Goal: Find specific page/section: Find specific page/section

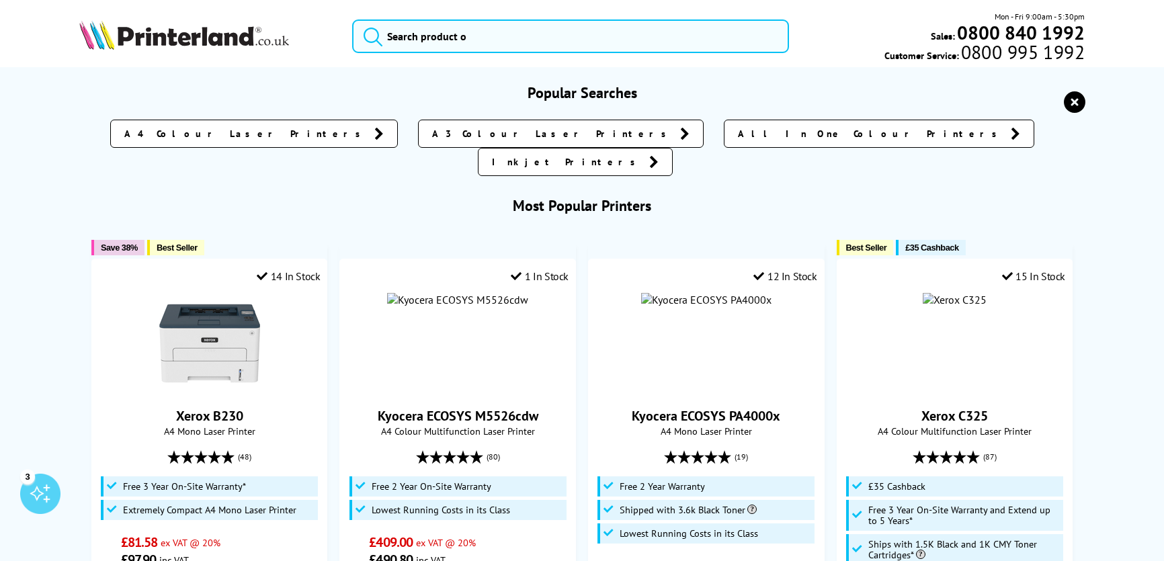
click at [460, 31] on input "search" at bounding box center [570, 36] width 437 height 34
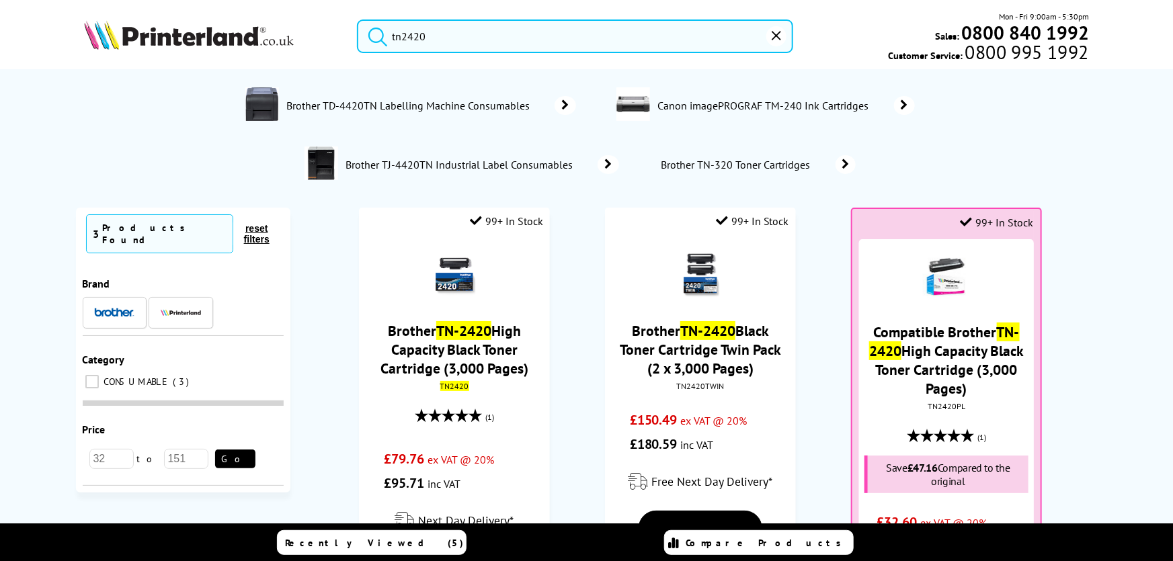
type input "tn2420"
click at [357, 19] on button "submit" at bounding box center [374, 34] width 34 height 30
click at [469, 344] on link "Brother TN-2420 High Capacity Black Toner Cartridge (3,000 Pages)" at bounding box center [454, 350] width 148 height 56
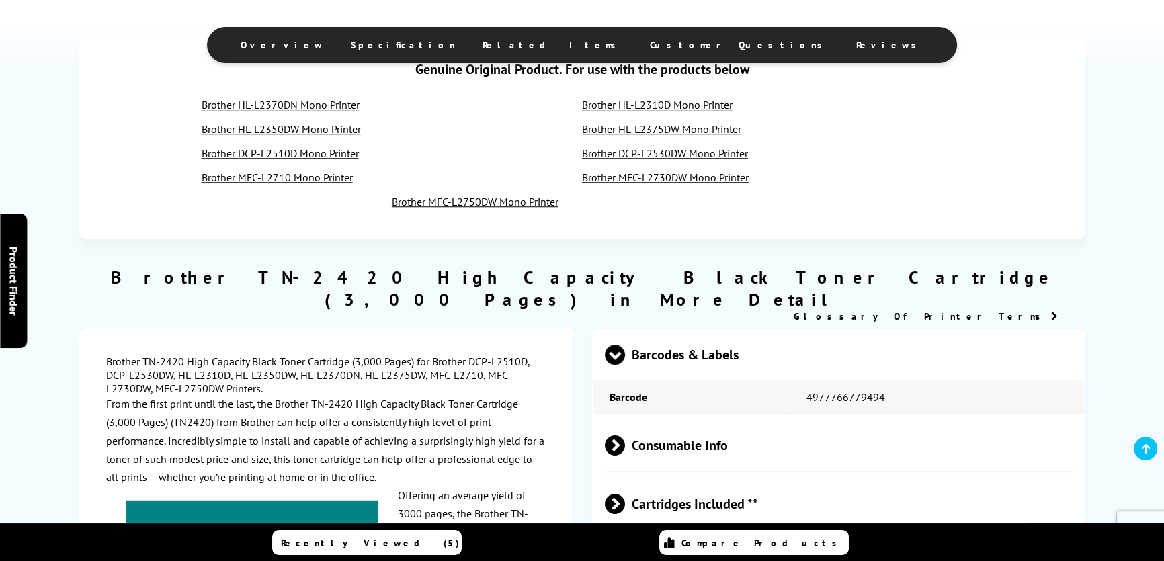
scroll to position [1414, 0]
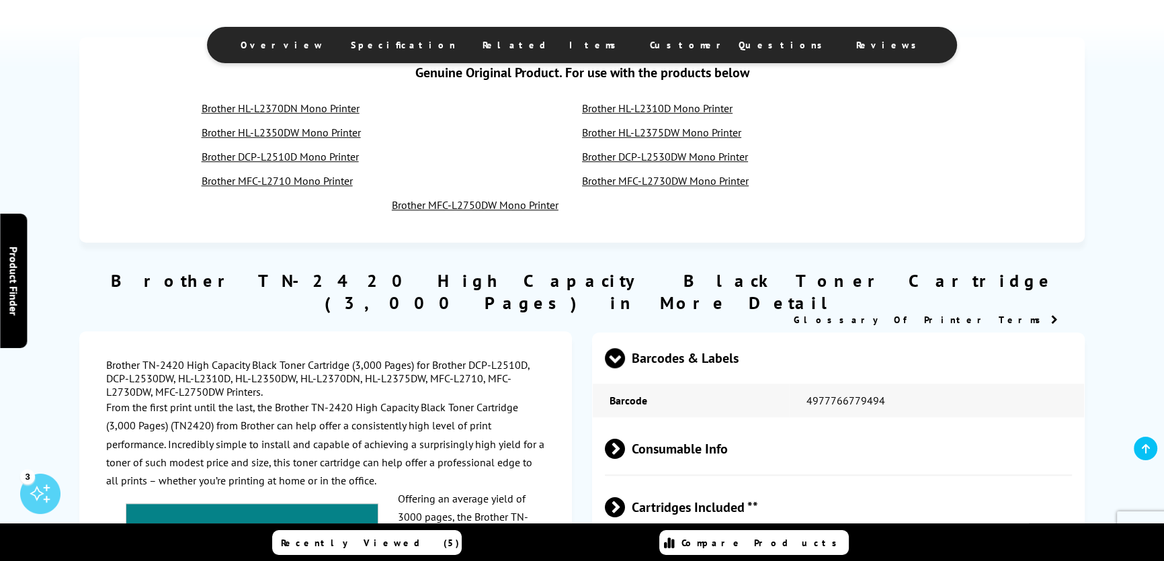
click at [289, 126] on link "Brother HL-L2350DW Mono Printer" at bounding box center [281, 132] width 159 height 13
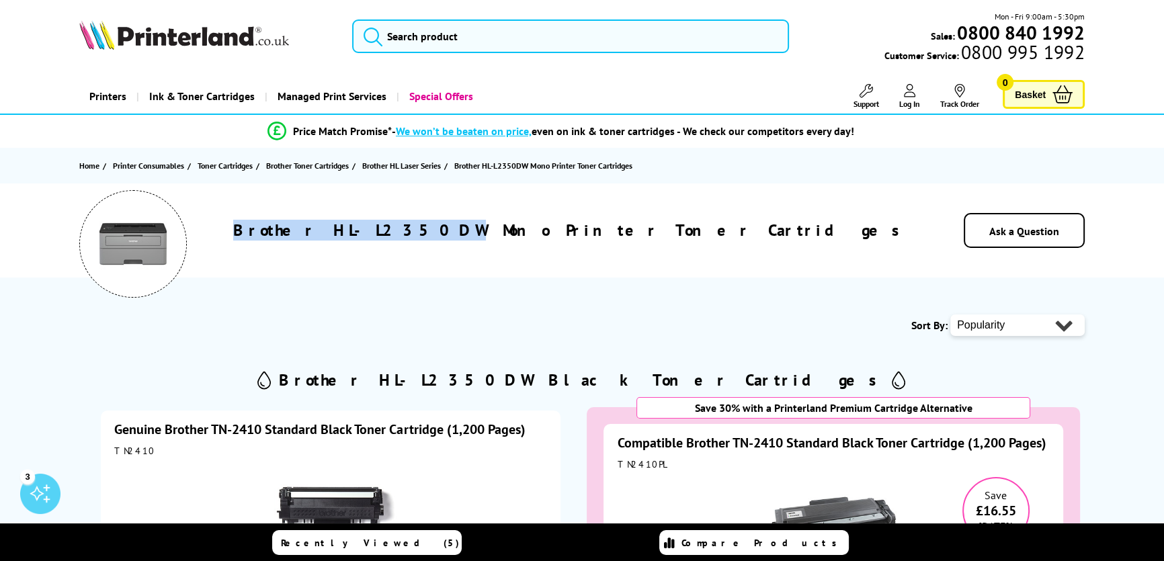
drag, startPoint x: 538, startPoint y: 228, endPoint x: 383, endPoint y: 227, distance: 154.5
click at [385, 227] on div "Brother HL-L2350DW Mono Printer Toner Cartridges" at bounding box center [570, 230] width 685 height 21
copy h1 "Brother HL-L2350DW"
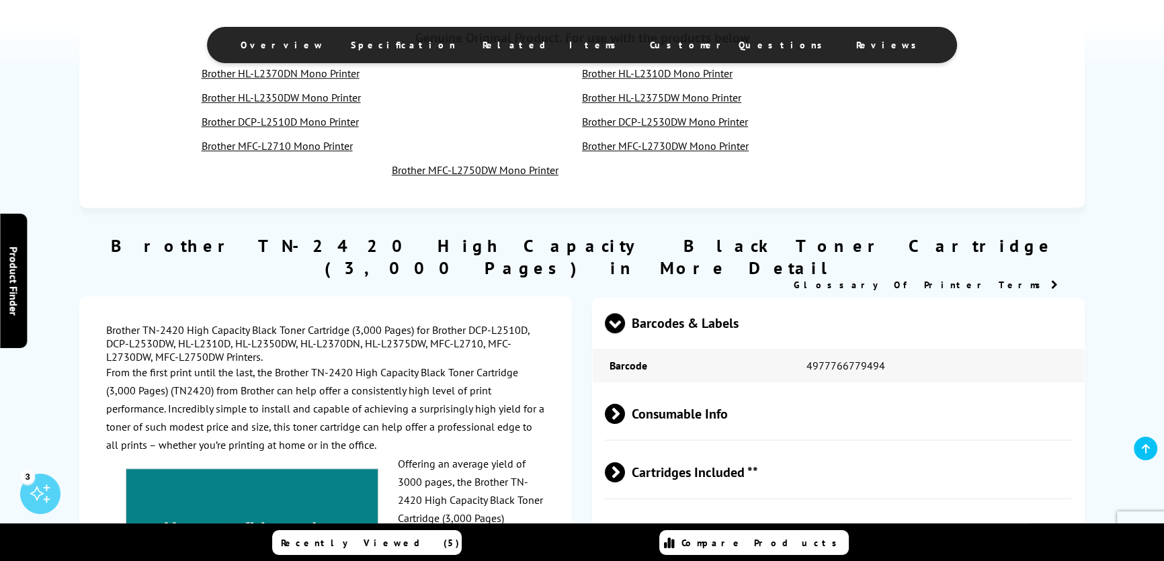
click at [693, 128] on link "Brother DCP-L2530DW Mono Printer" at bounding box center [665, 121] width 166 height 13
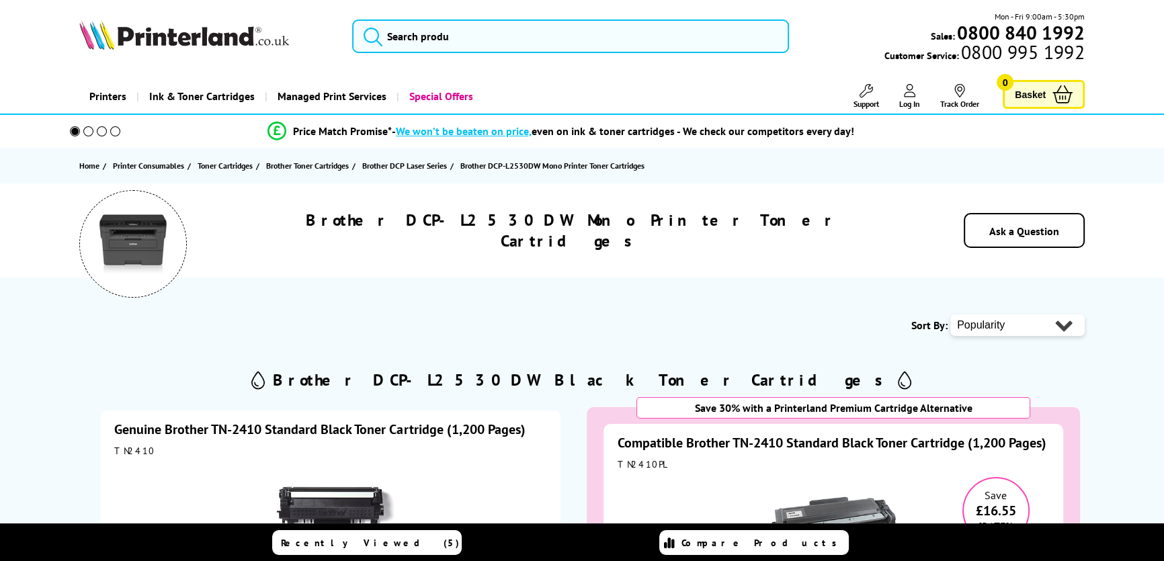
click at [503, 230] on h1 "Brother DCP-L2530DW Mono Printer Toner Cartridges" at bounding box center [570, 231] width 685 height 42
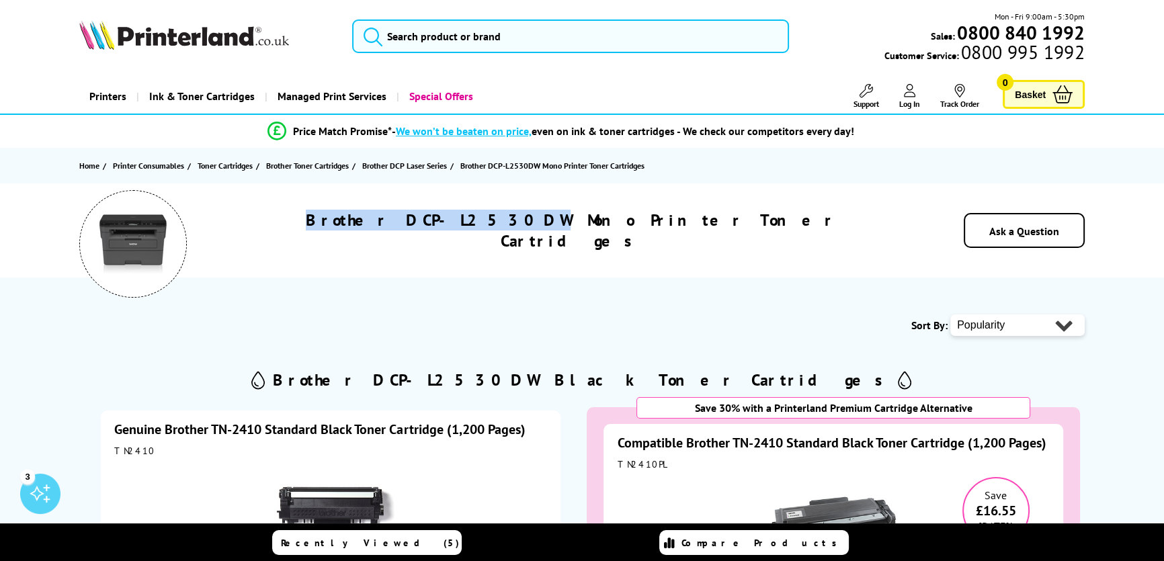
drag, startPoint x: 542, startPoint y: 228, endPoint x: 375, endPoint y: 223, distance: 167.4
click at [375, 223] on div "Brother DCP-L2530DW Mono Printer Toner Cartridges" at bounding box center [570, 231] width 685 height 42
copy h1 "Brother DCP-L2530DW"
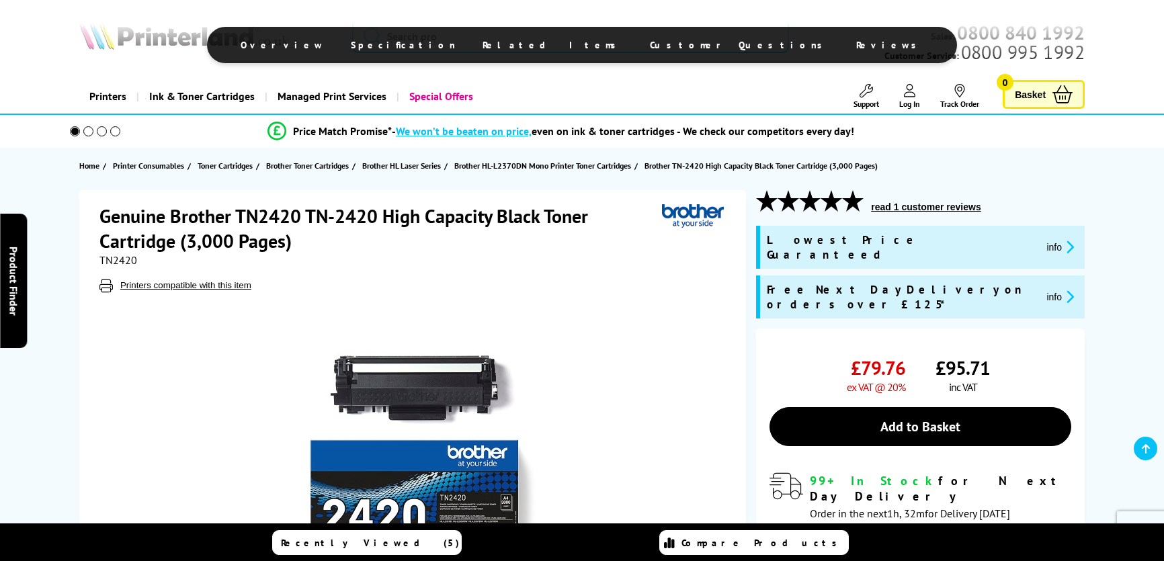
scroll to position [1414, 0]
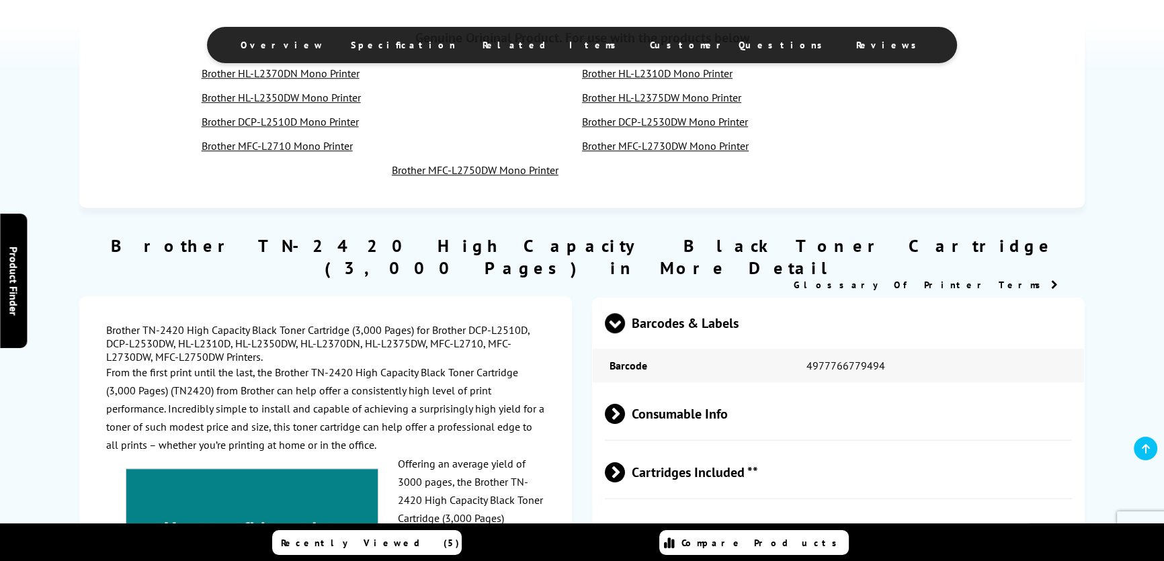
click at [665, 153] on link "Brother MFC-L2730DW Mono Printer" at bounding box center [665, 145] width 167 height 13
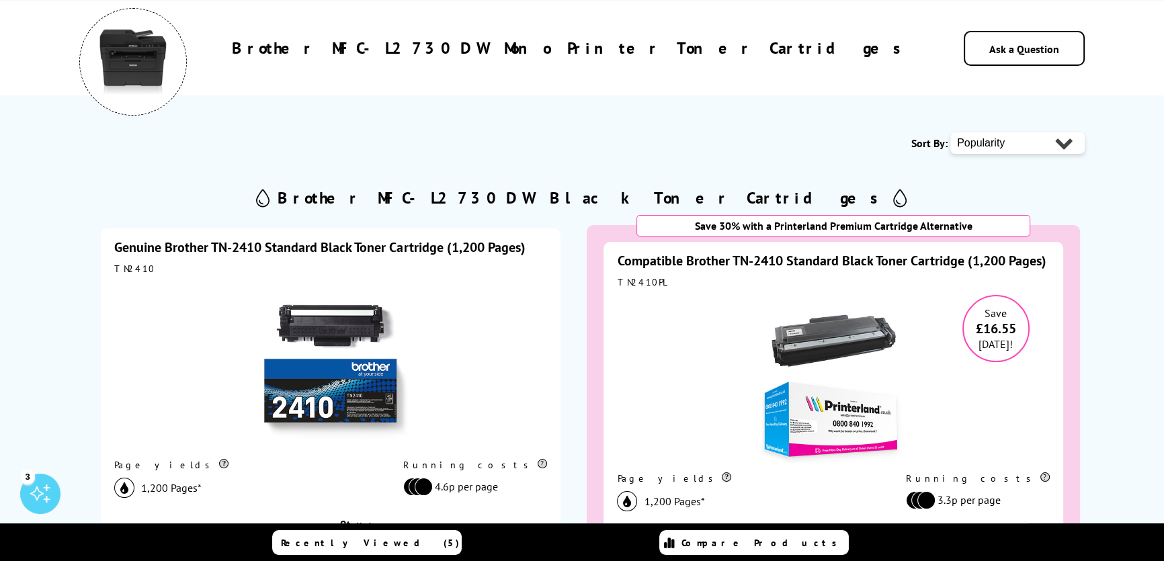
scroll to position [183, 0]
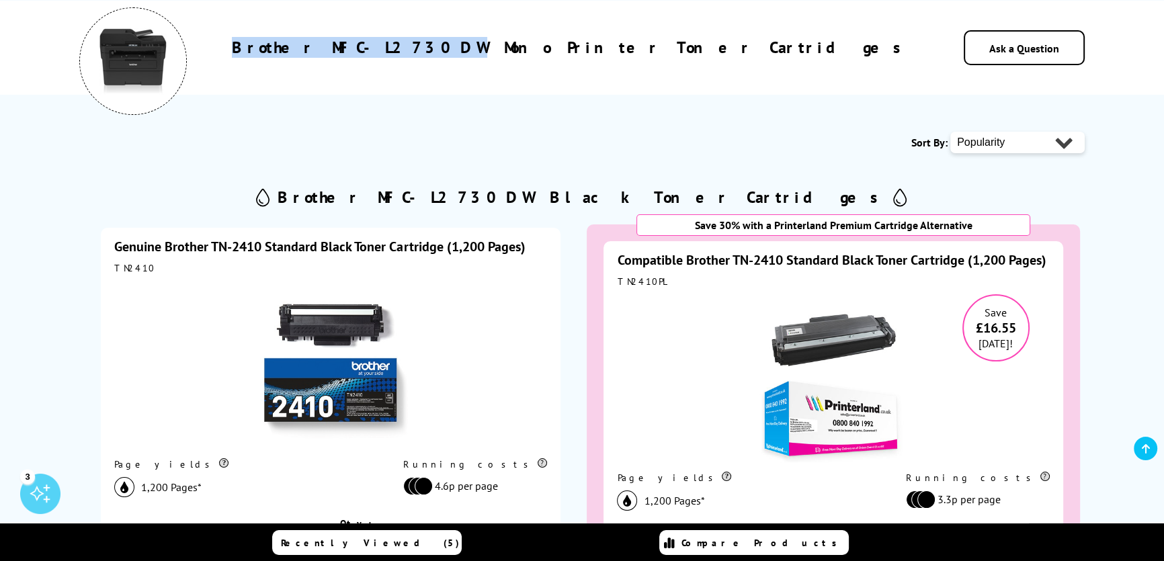
drag, startPoint x: 546, startPoint y: 51, endPoint x: 368, endPoint y: 54, distance: 178.1
click at [368, 54] on div "Brother MFC-L2730DW Mono Printer Toner Cartridges" at bounding box center [570, 47] width 685 height 21
copy h1 "Brother MFC-L2730DW"
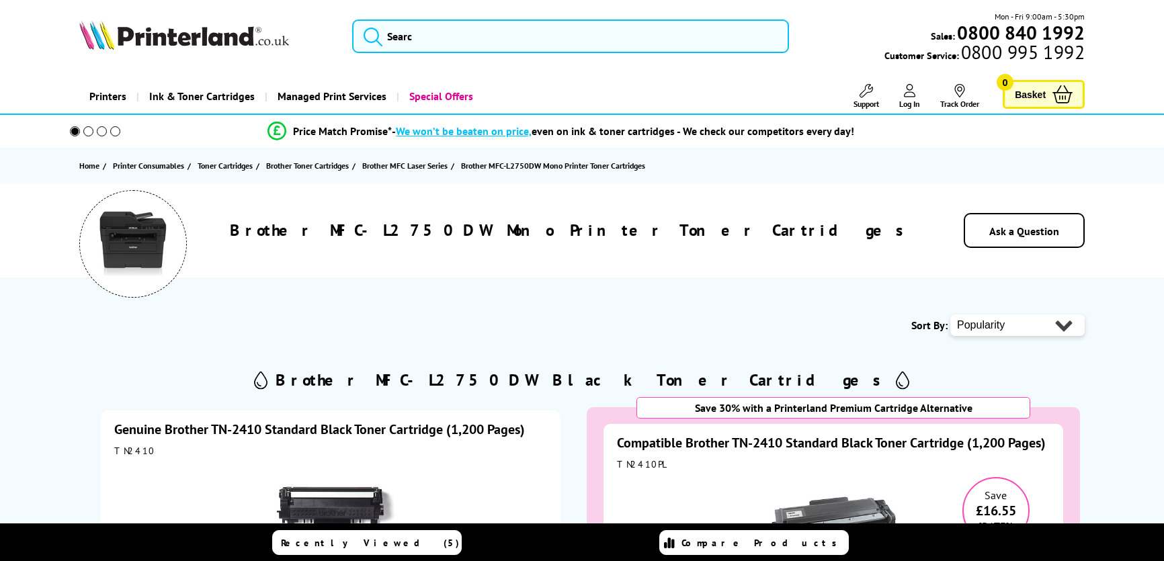
click at [356, 228] on div "Brother MFC-L2750DW Mono Printer Toner Cartridges" at bounding box center [570, 230] width 685 height 21
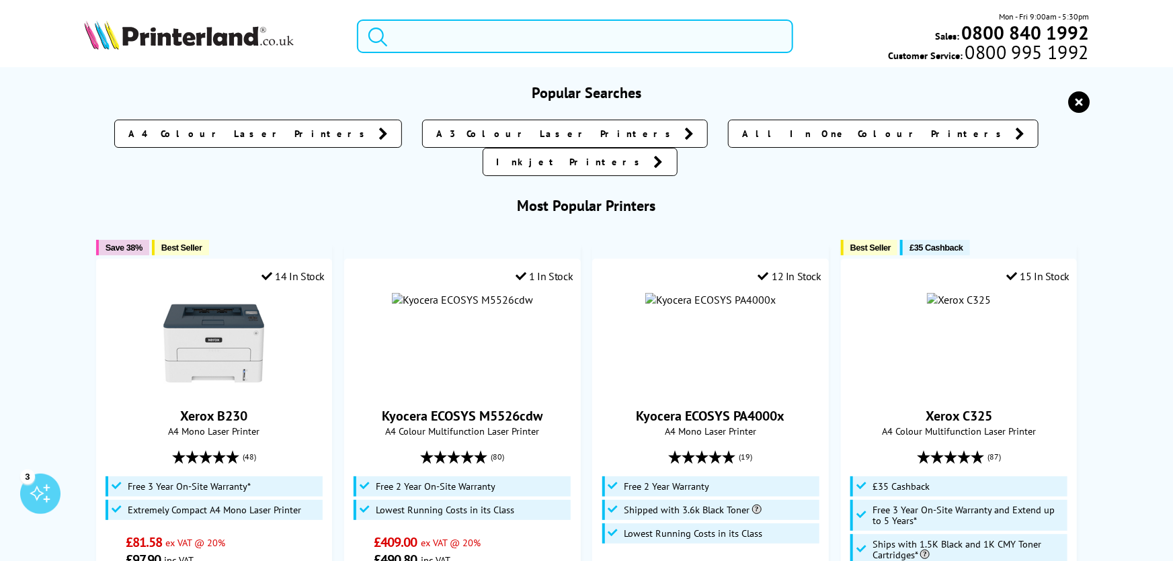
click at [434, 38] on input "search" at bounding box center [575, 36] width 436 height 34
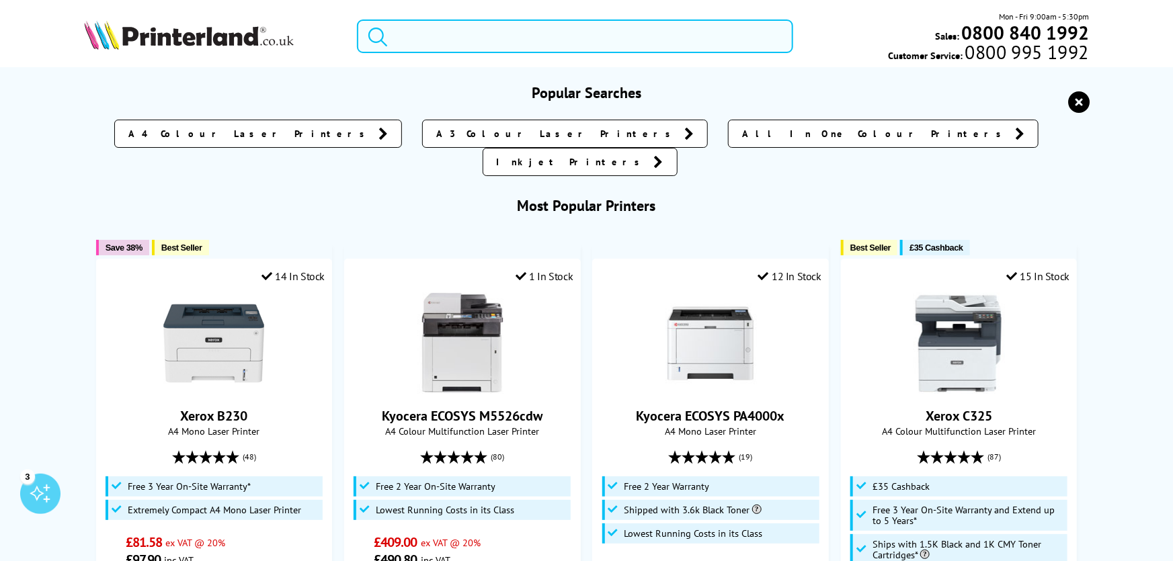
paste input "HLL2400DWZU1"
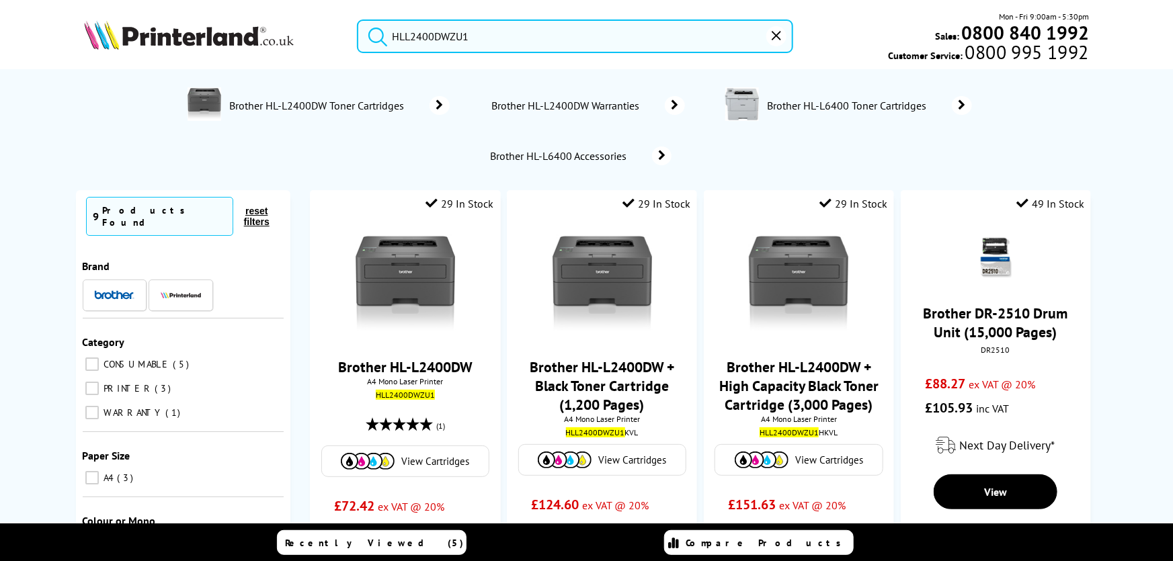
type input "HLL2400DWZU1"
click at [357, 19] on button "submit" at bounding box center [374, 34] width 34 height 30
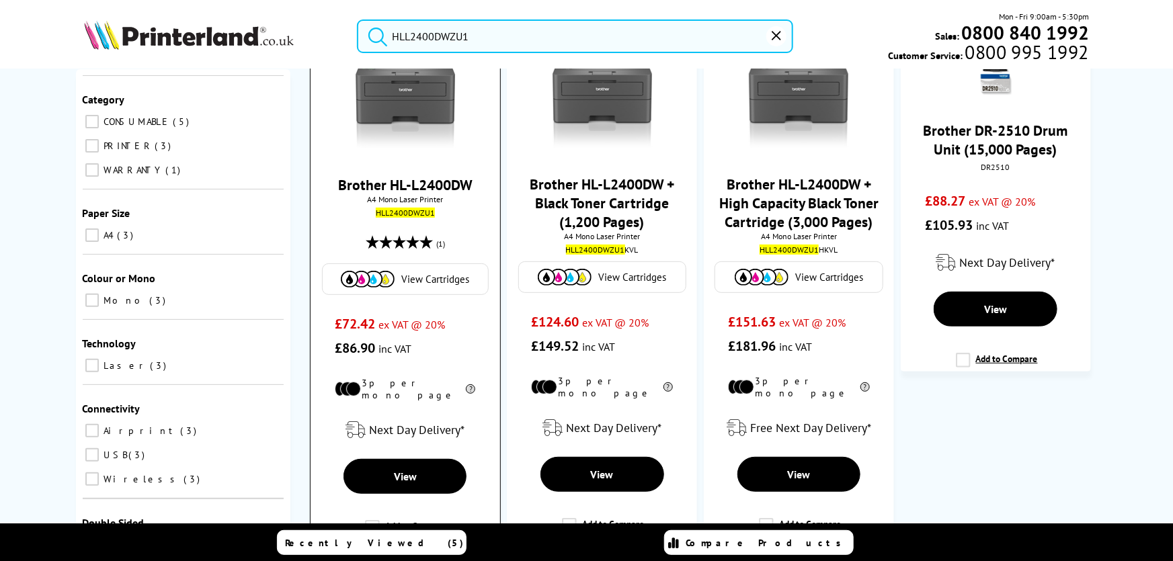
scroll to position [122, 0]
